Goal: Information Seeking & Learning: Learn about a topic

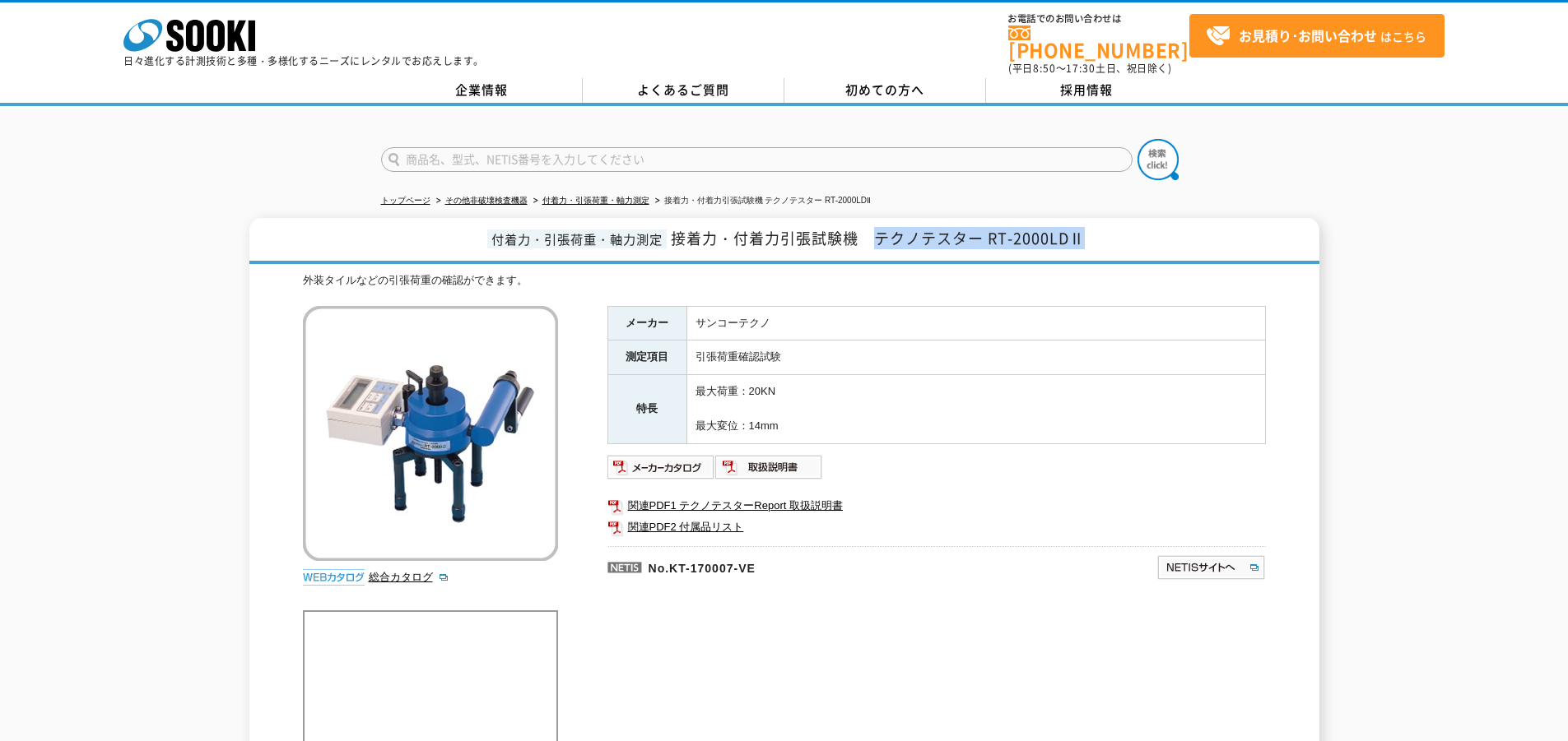
drag, startPoint x: 878, startPoint y: 227, endPoint x: 1094, endPoint y: 225, distance: 216.0
click at [1094, 225] on h1 "付着力・引張荷重・軸力測定 接着力・付着力引張試験機　テクノテスター RT-2000LDⅡ" at bounding box center [784, 241] width 1070 height 46
click at [1015, 306] on td "サンコーテクノ" at bounding box center [975, 323] width 578 height 34
drag, startPoint x: 876, startPoint y: 235, endPoint x: 1090, endPoint y: 228, distance: 214.1
click at [1089, 228] on h1 "付着力・引張荷重・軸力測定 接着力・付着力引張試験機　テクノテスター RT-2000LDⅡ" at bounding box center [784, 241] width 1070 height 46
